Goal: Task Accomplishment & Management: Use online tool/utility

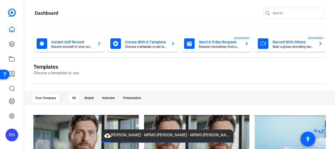
click at [9, 134] on div "RN" at bounding box center [12, 134] width 13 height 13
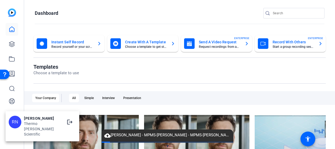
click at [42, 127] on div "Thermo [PERSON_NAME] Scientific" at bounding box center [42, 129] width 37 height 16
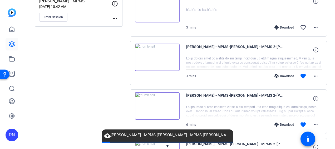
scroll to position [132, 0]
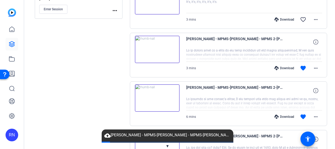
click at [174, 102] on img at bounding box center [157, 97] width 45 height 27
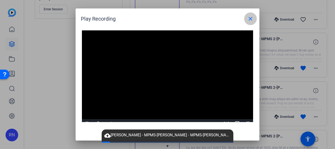
click at [252, 19] on mat-icon "close" at bounding box center [250, 19] width 6 height 6
